Goal: Information Seeking & Learning: Learn about a topic

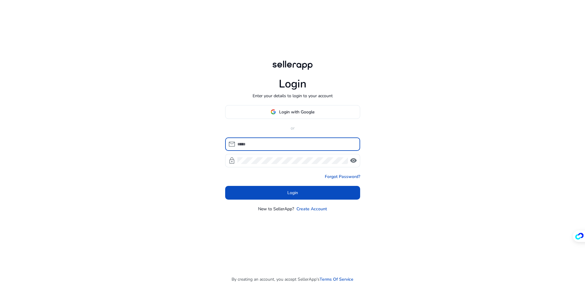
click at [139, 125] on div "Login Enter your details to login to your account Login with Google or mail loc…" at bounding box center [292, 144] width 585 height 288
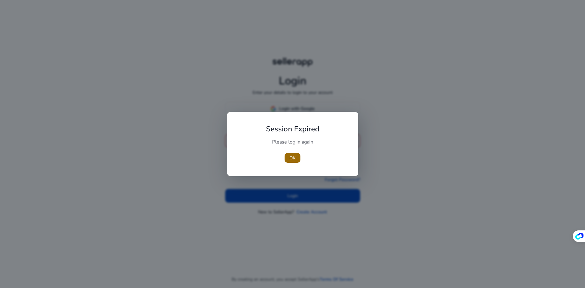
click at [293, 156] on span "OK" at bounding box center [293, 158] width 6 height 6
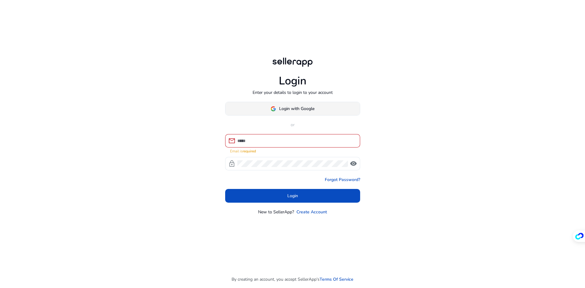
click at [293, 107] on span "Login with Google" at bounding box center [296, 108] width 35 height 6
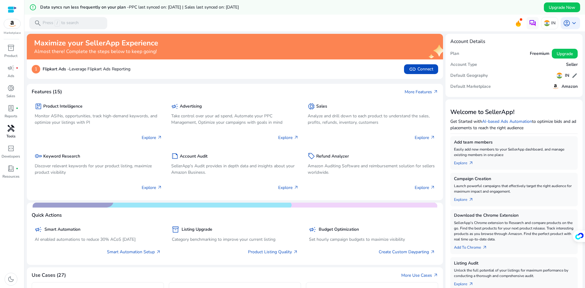
click at [12, 130] on span "handyman" at bounding box center [10, 128] width 7 height 7
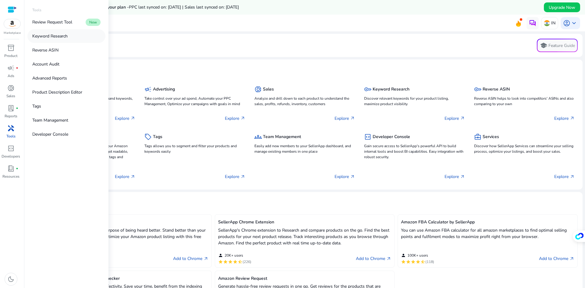
click at [53, 36] on p "Keyword Research" at bounding box center [49, 36] width 35 height 6
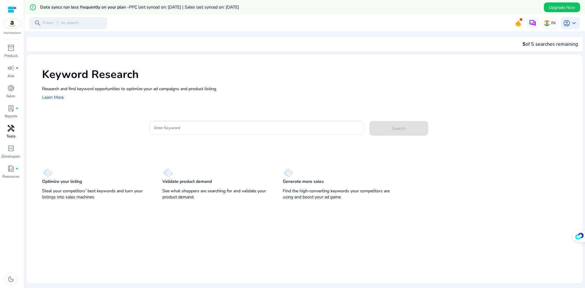
click at [11, 128] on span "handyman" at bounding box center [10, 128] width 7 height 7
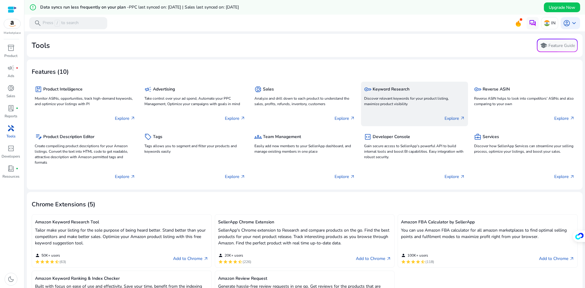
click at [408, 96] on p "Discover relevant keywords for your product listing, maximize product visibility" at bounding box center [414, 101] width 101 height 11
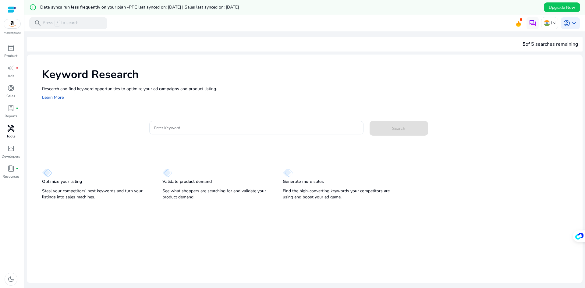
click at [9, 133] on div "handyman" at bounding box center [10, 128] width 17 height 10
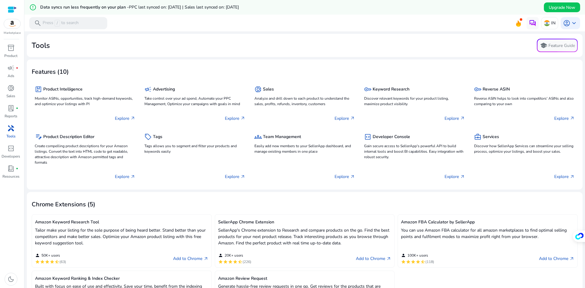
scroll to position [91, 0]
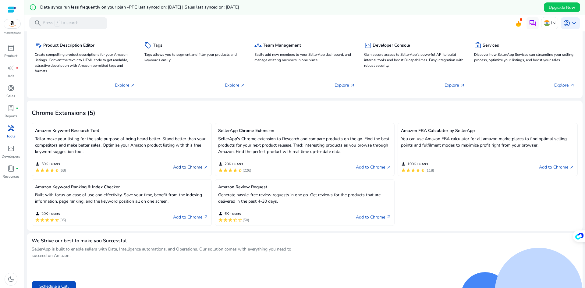
click at [182, 166] on link "Add to Chrome arrow_outward" at bounding box center [190, 167] width 35 height 7
click at [181, 166] on link "Add to Chrome arrow_outward" at bounding box center [190, 167] width 35 height 7
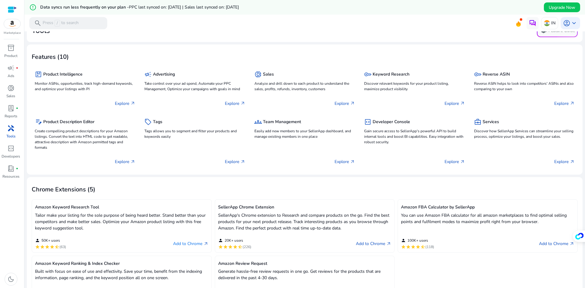
scroll to position [0, 0]
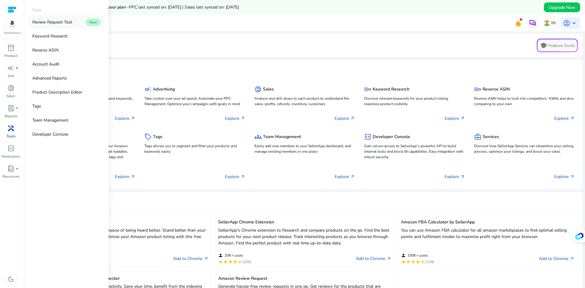
click at [75, 24] on link "Review Request Tool New" at bounding box center [66, 22] width 78 height 14
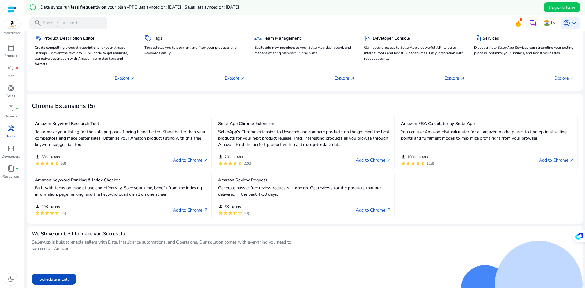
scroll to position [100, 0]
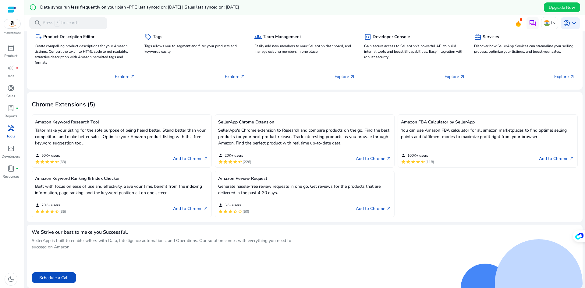
click at [11, 129] on span "handyman" at bounding box center [10, 128] width 7 height 7
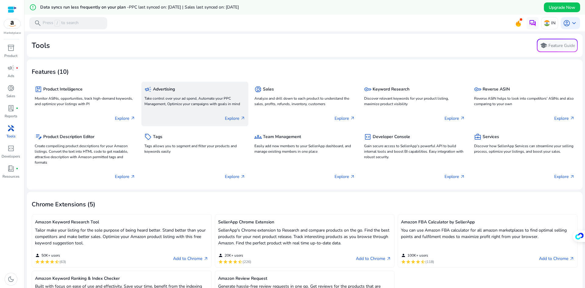
click at [191, 116] on div "Explore arrow_outward" at bounding box center [195, 115] width 101 height 15
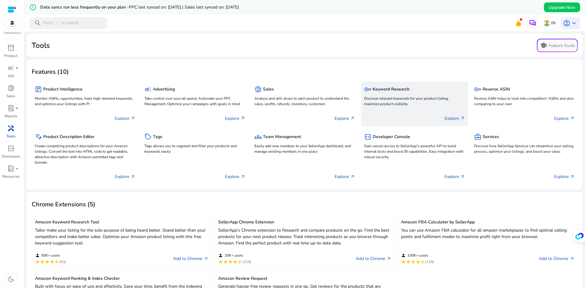
click at [407, 107] on div "key Keyword Research Discover relevant keywords for your product listing, maxim…" at bounding box center [414, 96] width 101 height 23
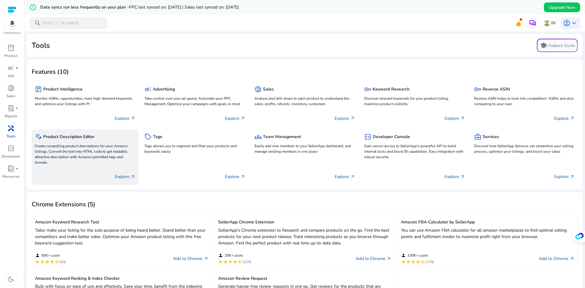
click at [80, 158] on p "Create compelling product descriptions for your Amazon listings. Convert the te…" at bounding box center [85, 154] width 101 height 22
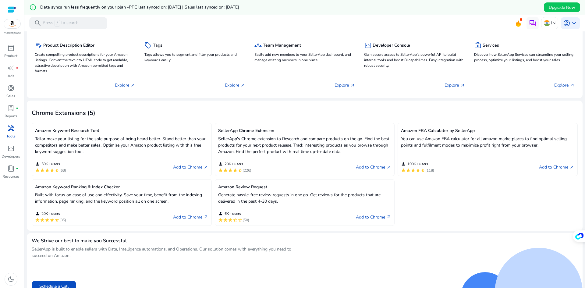
scroll to position [100, 0]
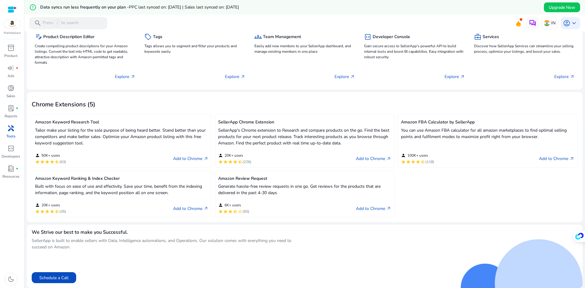
click at [104, 213] on div "person 20K+ users star star star star star_half (35) Add to Chrome arrow_outward" at bounding box center [121, 206] width 173 height 16
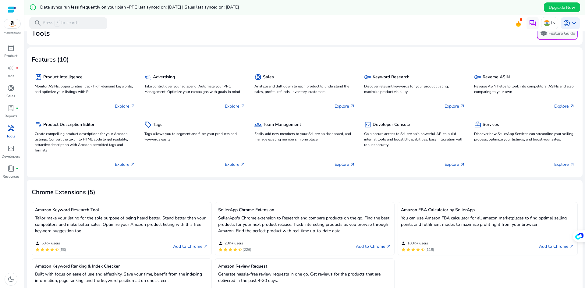
scroll to position [9, 0]
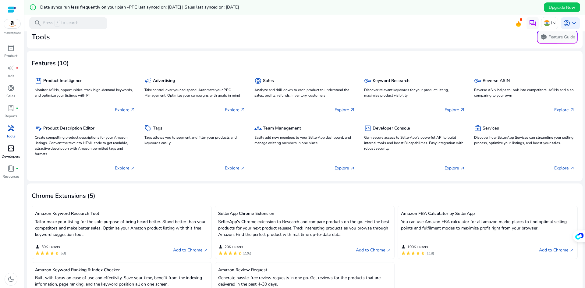
click at [15, 148] on div "code_blocks" at bounding box center [10, 149] width 17 height 10
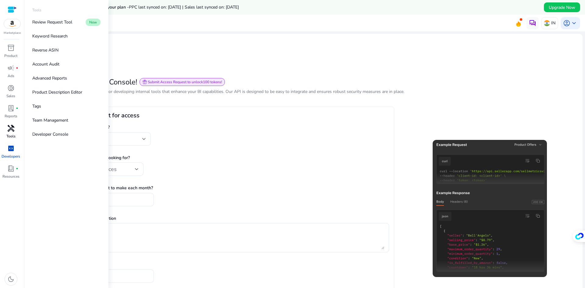
click at [16, 127] on div "handyman" at bounding box center [10, 128] width 17 height 10
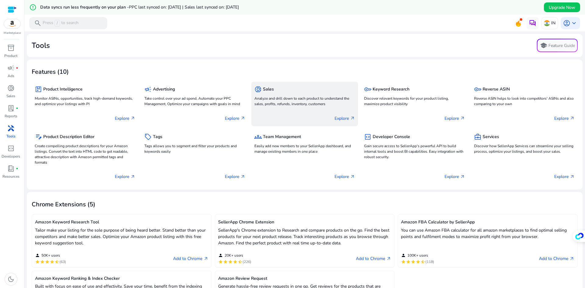
click at [272, 104] on p "Analyze and drill down to each product to understand the sales, profits, refund…" at bounding box center [305, 101] width 101 height 11
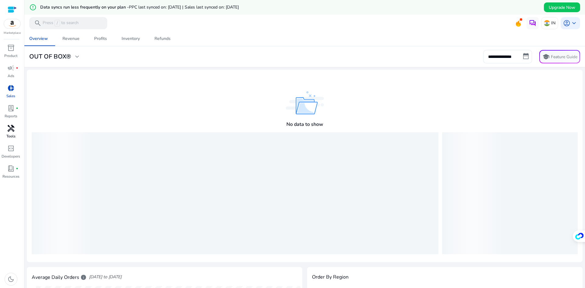
click at [14, 135] on p "Tools" at bounding box center [10, 136] width 9 height 5
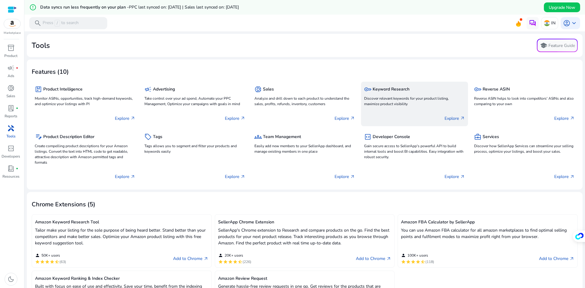
click at [423, 122] on div "Explore arrow_outward" at bounding box center [414, 115] width 101 height 15
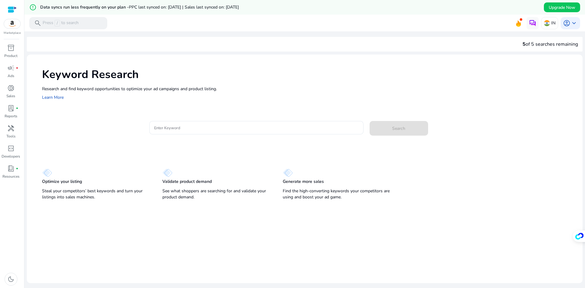
click at [83, 187] on div "Optimize your listing Steal your competitors’ best keywords and turn your listi…" at bounding box center [96, 185] width 108 height 33
click at [211, 176] on div "Validate product demand See what shoppers are searching for and validate your p…" at bounding box center [216, 185] width 108 height 33
click at [325, 176] on div "Generate more sales Find the high-converting keywords your competitors are usin…" at bounding box center [337, 185] width 108 height 33
click at [16, 155] on p "Developers" at bounding box center [11, 156] width 19 height 5
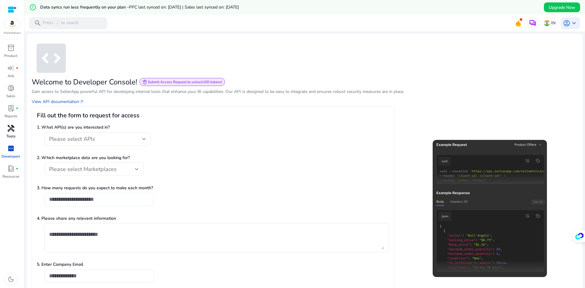
click at [11, 131] on span "handyman" at bounding box center [10, 128] width 7 height 7
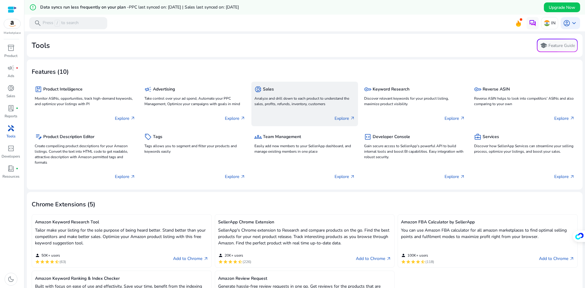
click at [269, 88] on h5 "Sales" at bounding box center [268, 89] width 11 height 5
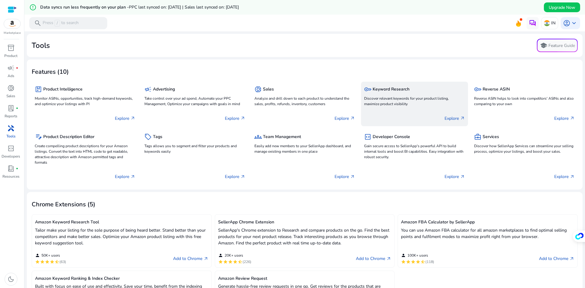
click at [393, 90] on h5 "Keyword Research" at bounding box center [391, 89] width 37 height 5
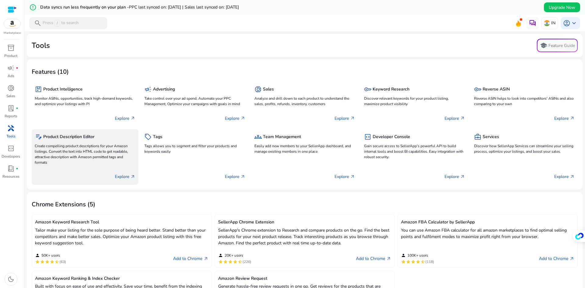
click at [49, 137] on h5 "Product Description Editor" at bounding box center [68, 136] width 51 height 5
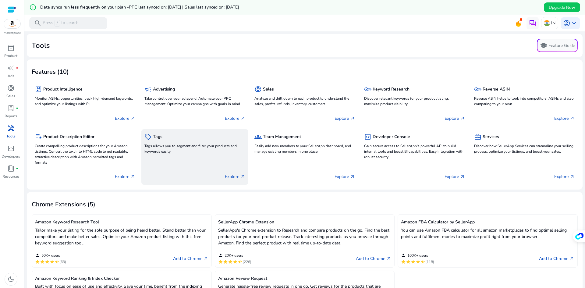
click at [198, 139] on div "sell Tags" at bounding box center [195, 136] width 101 height 9
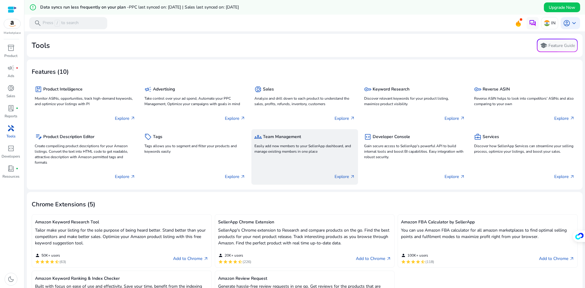
drag, startPoint x: 280, startPoint y: 136, endPoint x: 280, endPoint y: 140, distance: 4.0
click at [280, 136] on h5 "Team Management" at bounding box center [282, 136] width 38 height 5
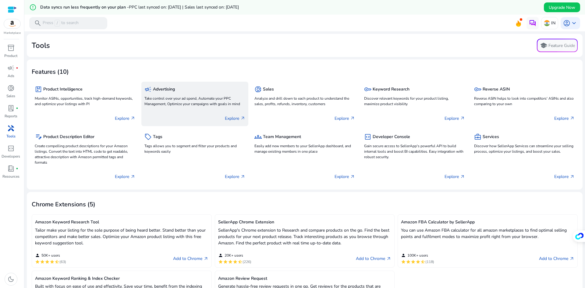
click at [166, 88] on h5 "Advertising" at bounding box center [164, 89] width 22 height 5
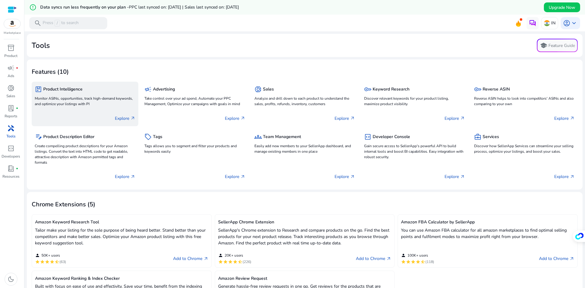
click at [57, 89] on h5 "Product Intelligence" at bounding box center [62, 89] width 39 height 5
click at [59, 88] on h5 "Product Intelligence" at bounding box center [62, 89] width 39 height 5
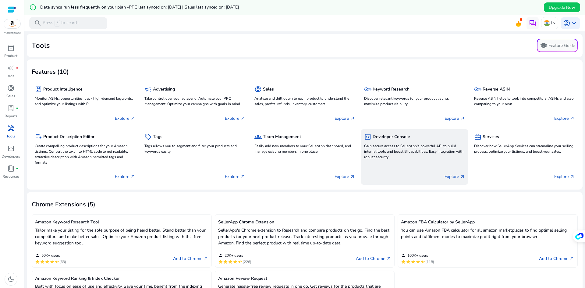
scroll to position [100, 0]
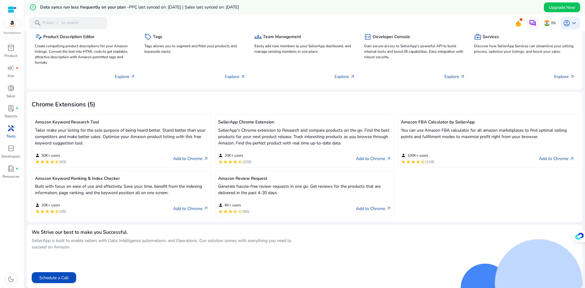
click at [64, 125] on div "Amazon Keyword Research Tool Tailor make your listing for the sole purpose of b…" at bounding box center [121, 133] width 173 height 30
click at [66, 123] on h5 "Amazon Keyword Research Tool" at bounding box center [121, 122] width 173 height 5
click at [118, 139] on p "Tailor make your listing for the sole purpose of being heard better. Stand bett…" at bounding box center [121, 136] width 173 height 19
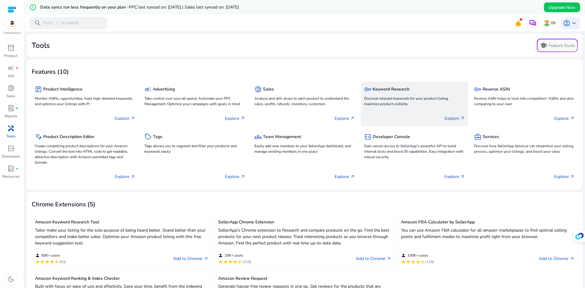
click at [395, 91] on h5 "Keyword Research" at bounding box center [391, 89] width 37 height 5
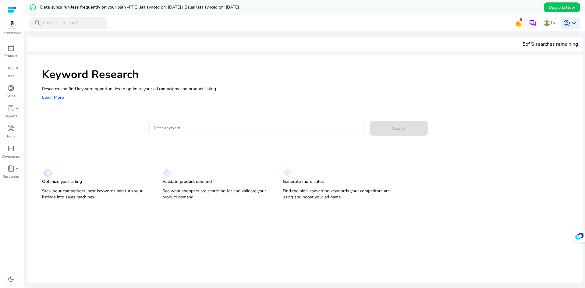
click at [229, 121] on div at bounding box center [256, 127] width 205 height 13
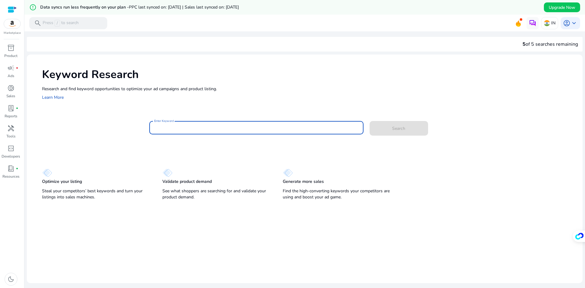
paste input "**********"
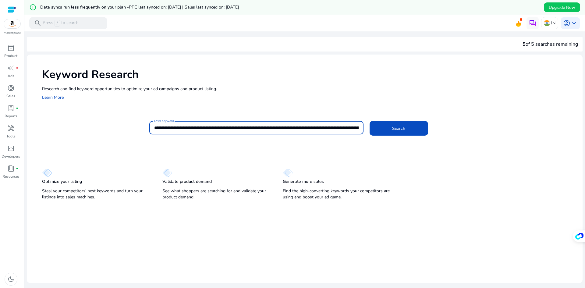
scroll to position [0, 466]
type input "**********"
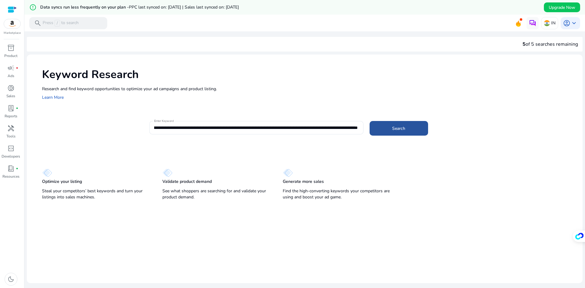
click at [397, 131] on span "Search" at bounding box center [398, 128] width 13 height 6
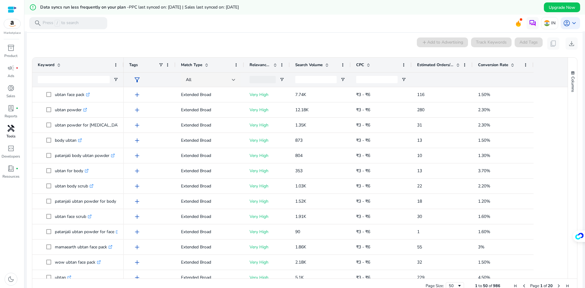
scroll to position [87, 0]
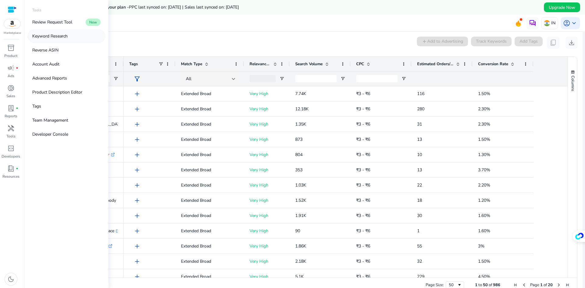
click at [68, 39] on p "Keyword Research" at bounding box center [49, 36] width 35 height 6
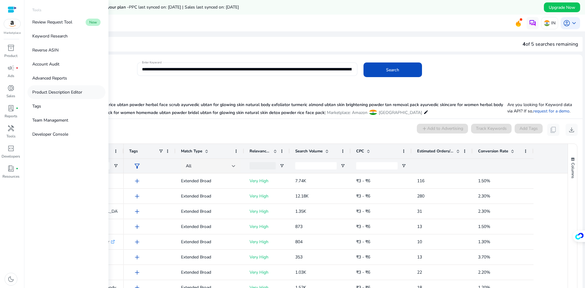
click at [57, 93] on p "Product Description Editor" at bounding box center [57, 92] width 50 height 6
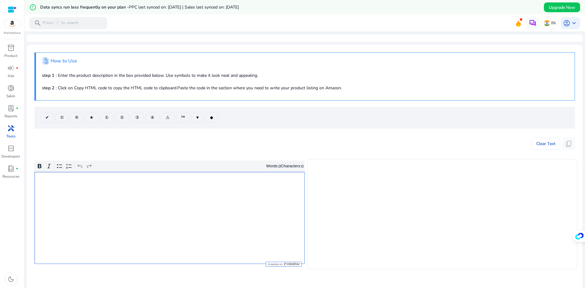
click at [185, 202] on div "Rich Text Editor. Editing area: main. Press Alt+0 for help." at bounding box center [169, 218] width 270 height 92
type textarea "**********"
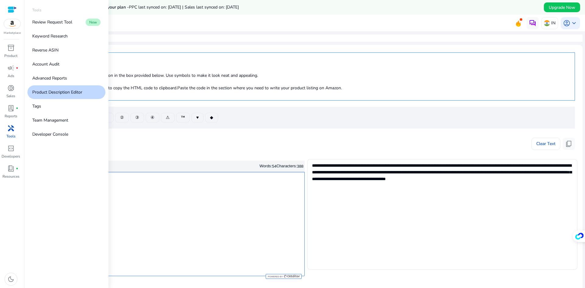
click at [8, 134] on p "Tools" at bounding box center [10, 136] width 9 height 5
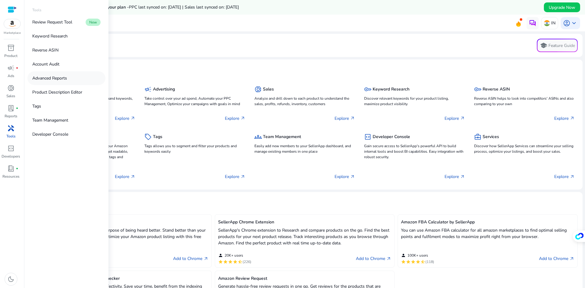
click at [52, 79] on p "Advanced Reports" at bounding box center [49, 78] width 35 height 6
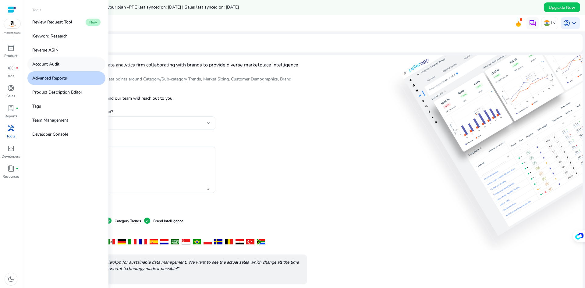
click at [43, 62] on p "Account Audit" at bounding box center [45, 64] width 27 height 6
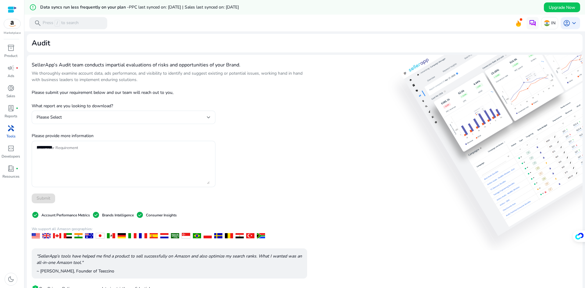
click at [74, 121] on div "Please Select" at bounding box center [124, 117] width 174 height 7
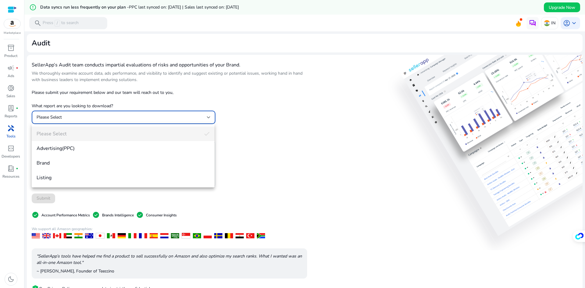
click at [74, 121] on div at bounding box center [292, 144] width 585 height 288
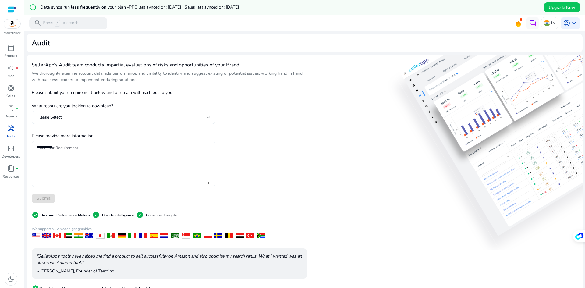
click at [10, 130] on span "handyman" at bounding box center [10, 128] width 7 height 7
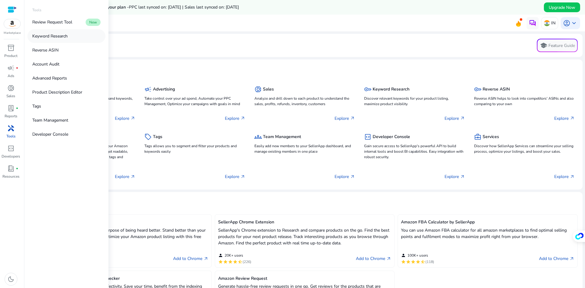
click at [65, 41] on link "Keyword Research" at bounding box center [66, 36] width 78 height 14
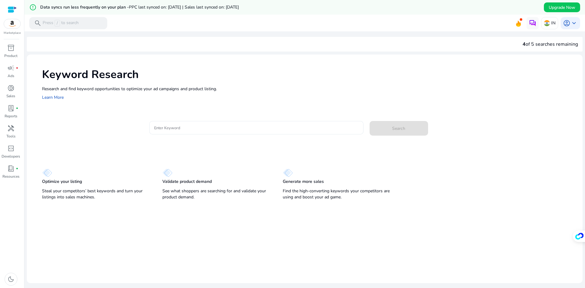
click at [199, 127] on input "Enter Keyword" at bounding box center [256, 127] width 205 height 7
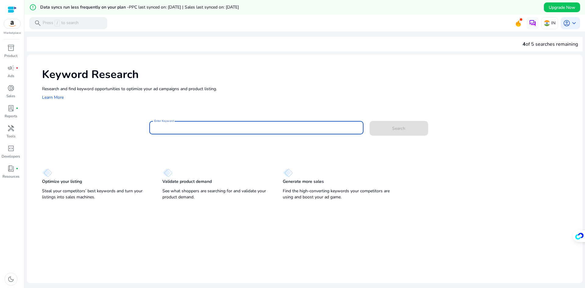
paste input "**********"
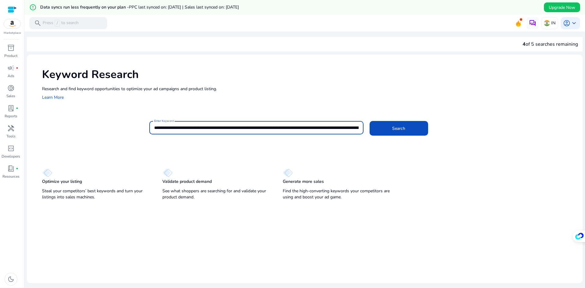
scroll to position [0, 466]
type input "**********"
click at [11, 157] on p "Developers" at bounding box center [11, 156] width 19 height 5
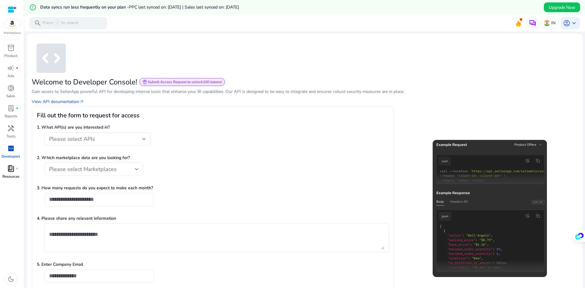
click at [12, 173] on div "book_4 fiber_manual_record" at bounding box center [10, 169] width 17 height 10
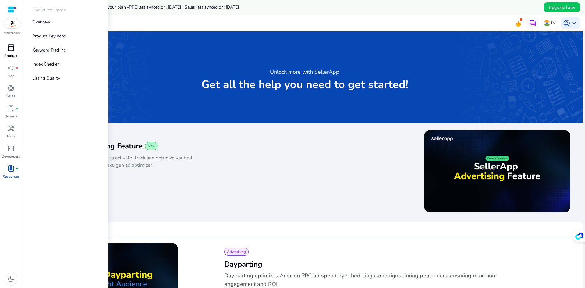
click at [13, 48] on span "inventory_2" at bounding box center [10, 47] width 7 height 7
